Goal: Navigation & Orientation: Find specific page/section

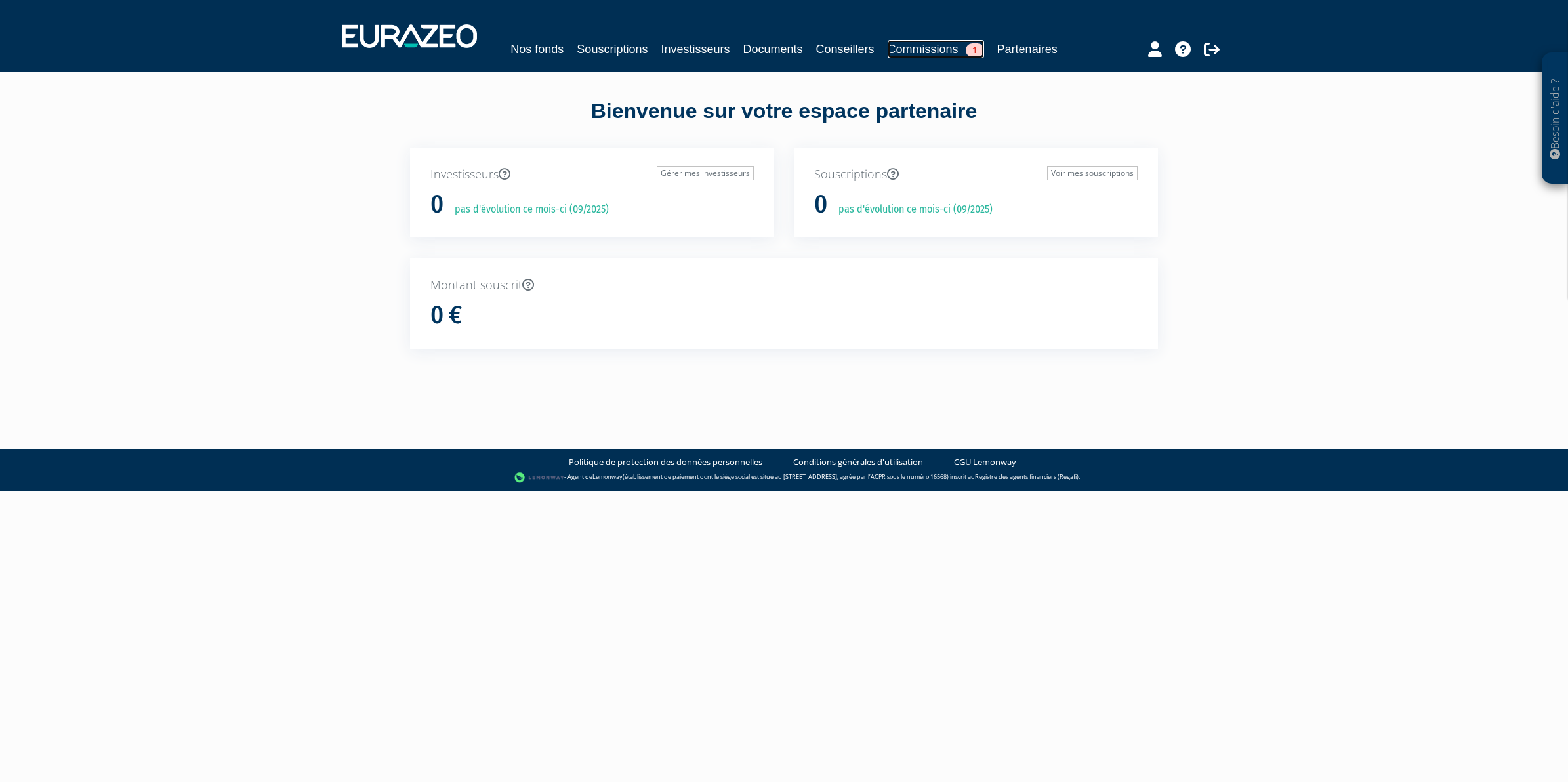
click at [933, 50] on link "Commissions 1" at bounding box center [936, 49] width 96 height 18
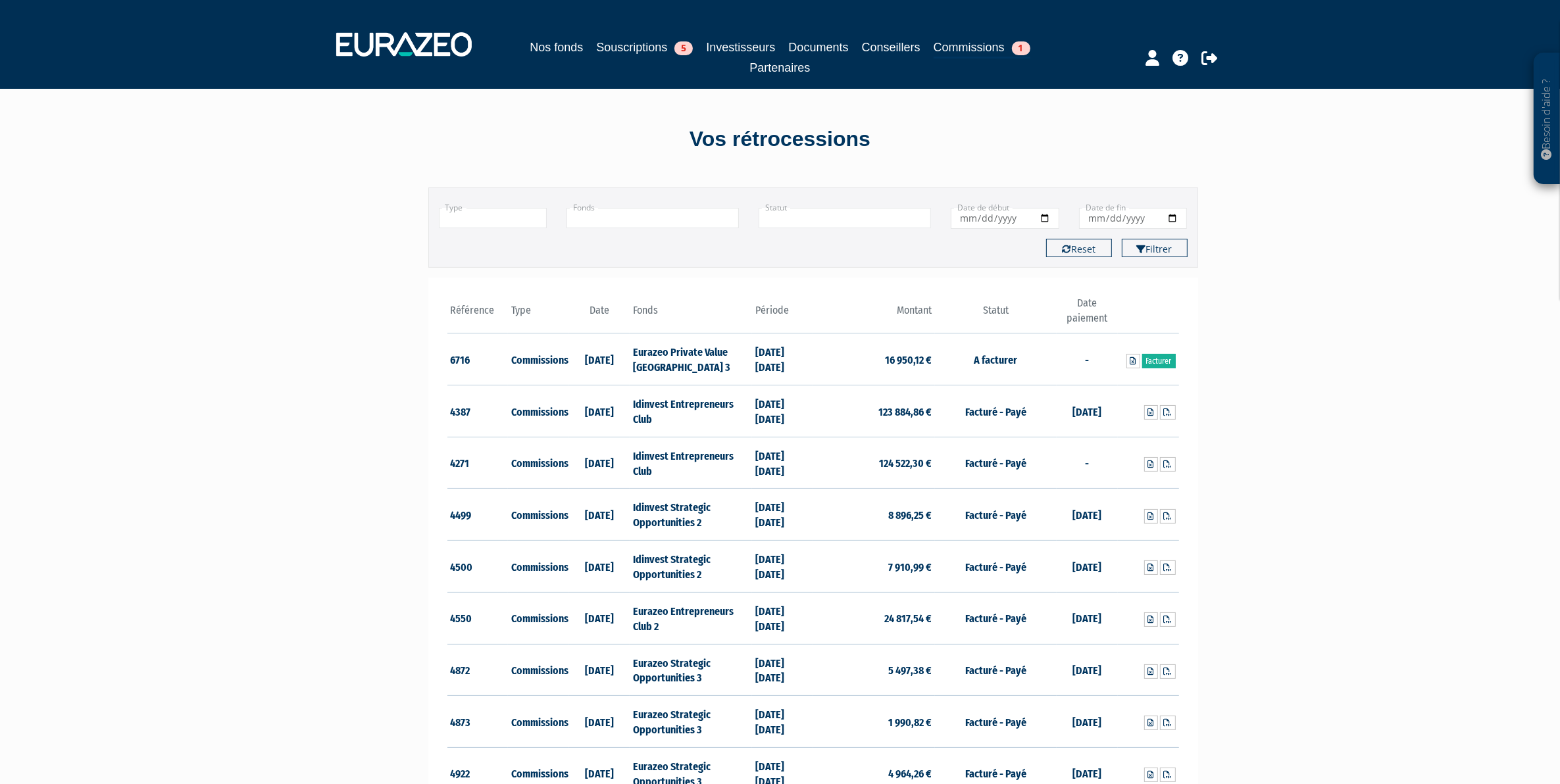
click at [624, 46] on link "Souscriptions 5" at bounding box center [645, 47] width 96 height 19
